Goal: Task Accomplishment & Management: Manage account settings

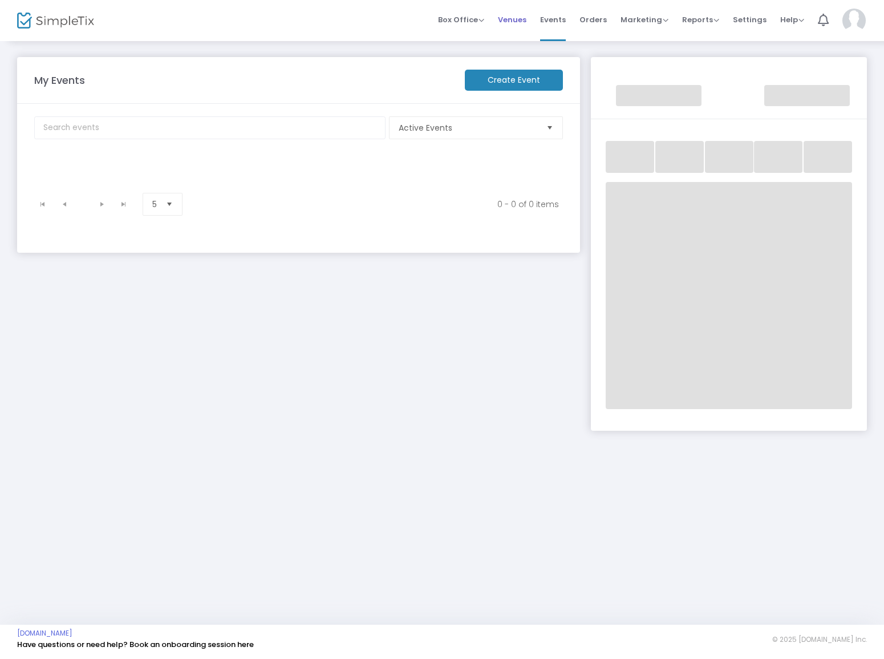
click at [522, 22] on span "Venues" at bounding box center [512, 19] width 29 height 29
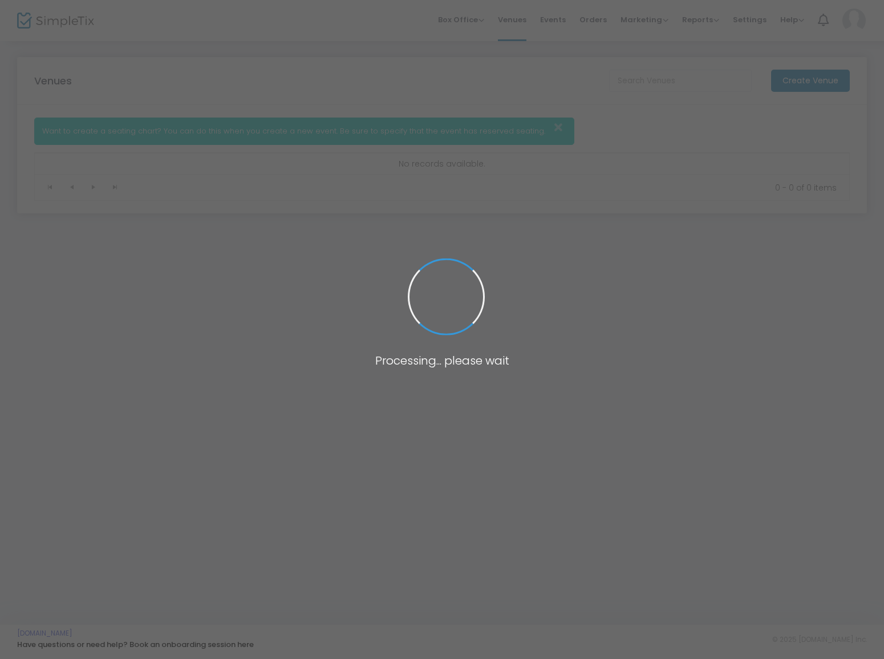
click at [551, 21] on span at bounding box center [442, 329] width 884 height 659
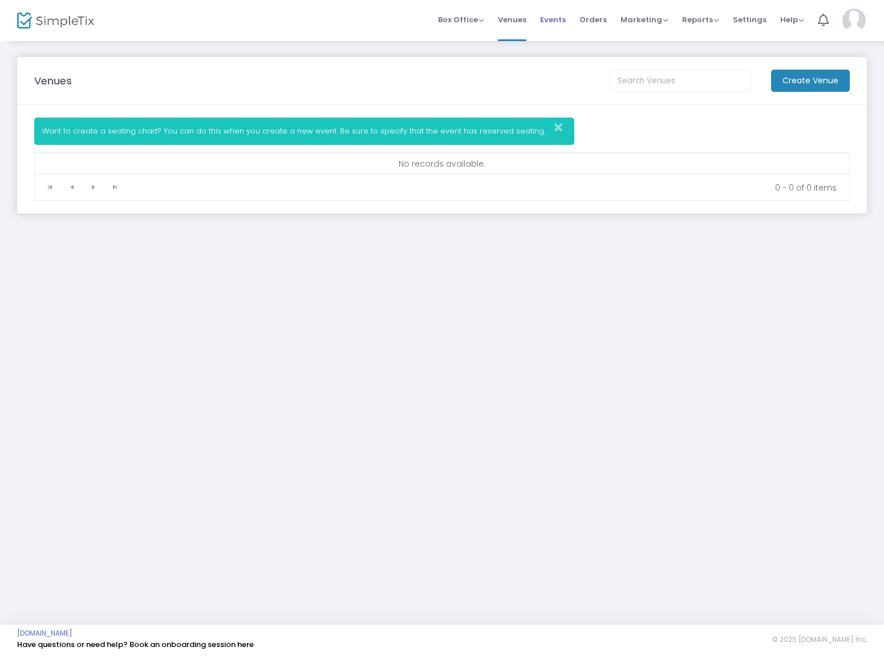
click at [553, 21] on span "Events" at bounding box center [553, 19] width 26 height 29
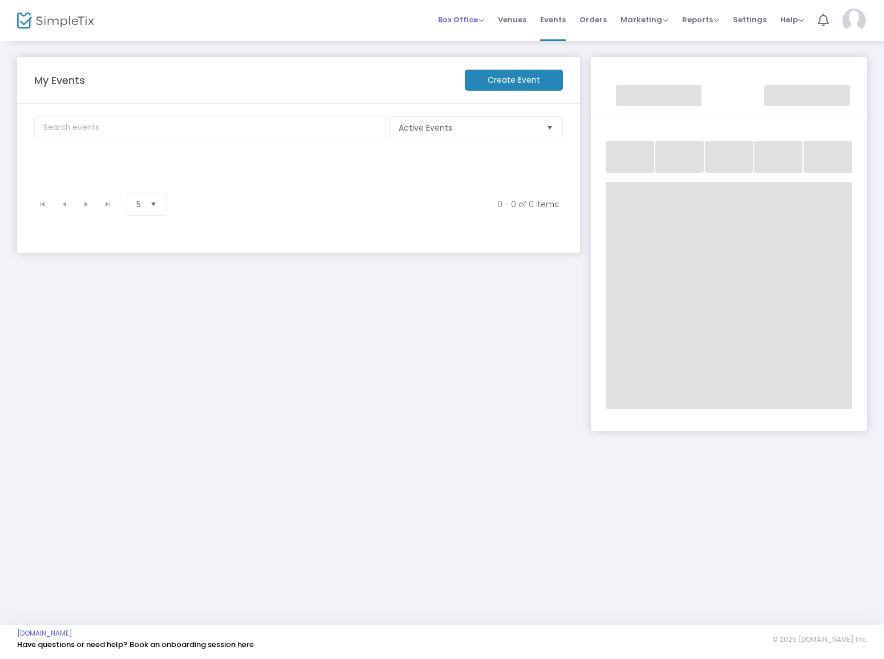
click at [471, 18] on span "Box Office" at bounding box center [461, 19] width 46 height 11
click at [475, 42] on li "Sell Tickets" at bounding box center [479, 38] width 82 height 22
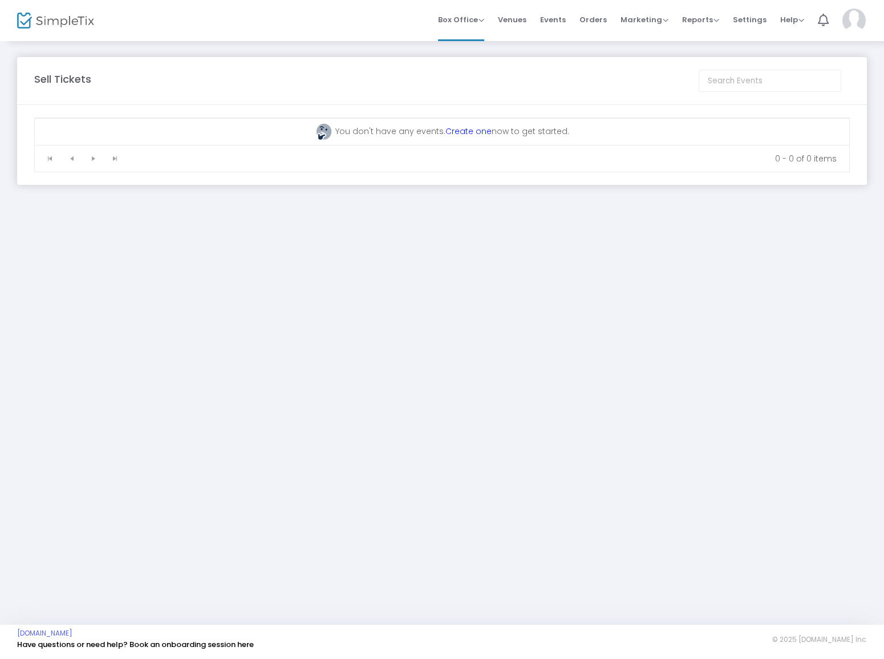
click at [856, 29] on img at bounding box center [854, 21] width 23 height 24
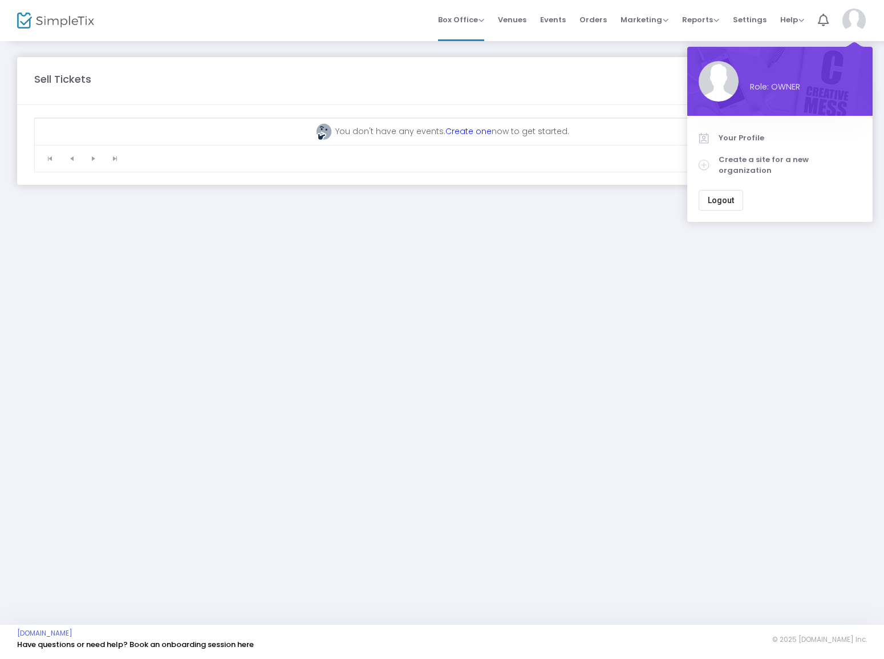
click at [714, 196] on span "Logout" at bounding box center [721, 200] width 26 height 9
